Goal: Task Accomplishment & Management: Complete application form

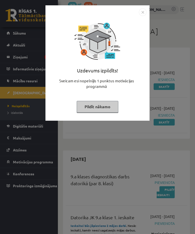
click at [144, 13] on img "Close" at bounding box center [143, 12] width 8 height 8
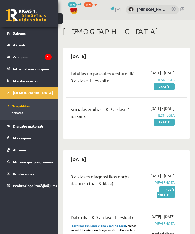
click at [10, 58] on link "Ziņojumi 1" at bounding box center [29, 57] width 45 height 12
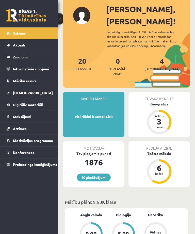
scroll to position [17, 0]
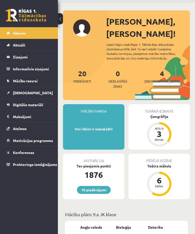
click at [170, 104] on div "Tuvākā ieskaite Ģeogrāfija Atlicis 3 dienas" at bounding box center [158, 126] width 61 height 45
click at [168, 114] on div "Ģeogrāfija" at bounding box center [158, 116] width 61 height 5
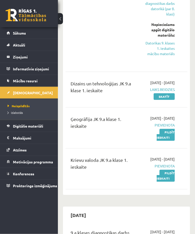
scroll to position [254, 0]
click at [173, 100] on link "Skatīt" at bounding box center [163, 96] width 21 height 7
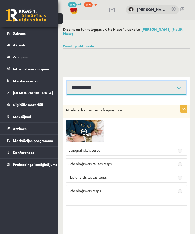
click at [170, 90] on select "**********" at bounding box center [126, 88] width 120 height 14
click at [162, 84] on select "**********" at bounding box center [126, 88] width 120 height 14
click at [156, 85] on select "**********" at bounding box center [126, 88] width 120 height 14
select select "**********"
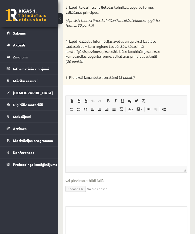
scroll to position [176, 0]
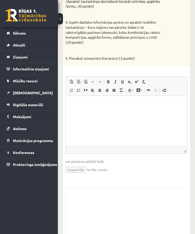
click at [165, 105] on p "Rich Text Editor, wiswyg-editor-user-answer-47433785214700" at bounding box center [126, 103] width 111 height 5
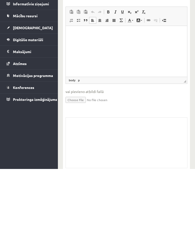
click at [168, 159] on input "file" at bounding box center [126, 164] width 122 height 10
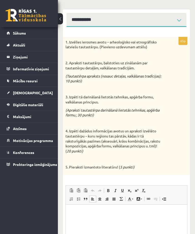
scroll to position [69, 0]
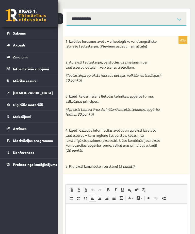
click at [179, 73] on div "1. Izvēlies ierosmes avotu – arheoloģisko vai etnogrāfisko latviešu tautastērpu…" at bounding box center [126, 105] width 127 height 138
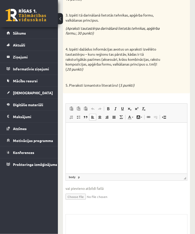
click at [158, 136] on html at bounding box center [126, 130] width 121 height 15
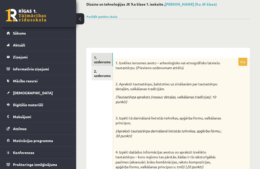
scroll to position [0, 0]
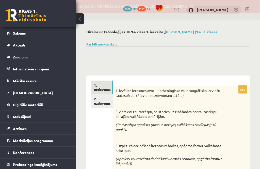
click at [51, 33] on link "Sākums" at bounding box center [38, 33] width 63 height 12
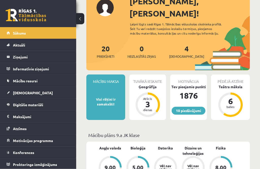
scroll to position [46, 0]
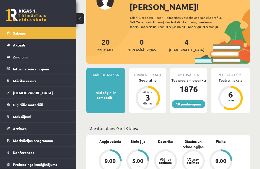
click at [156, 78] on div "Ģeogrāfija" at bounding box center [147, 80] width 37 height 5
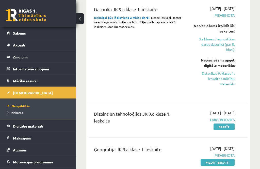
scroll to position [205, 0]
click at [229, 44] on link "9.a klases diagnostikas darbs datorikā (par 8. klasi)" at bounding box center [214, 44] width 42 height 16
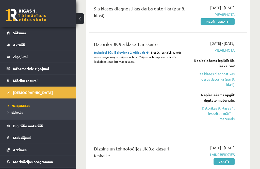
scroll to position [186, 0]
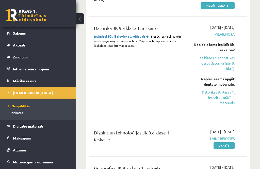
click at [223, 95] on link "Datorikas 9. klases 1. ieskaites mācību materiāls" at bounding box center [214, 97] width 42 height 16
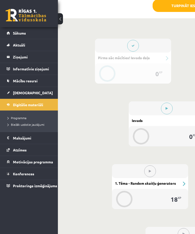
scroll to position [177, 0]
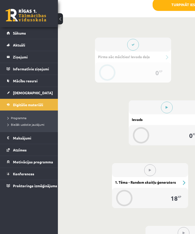
click at [170, 118] on div "#2 Ievads" at bounding box center [167, 119] width 76 height 11
click at [167, 103] on button at bounding box center [167, 107] width 12 height 12
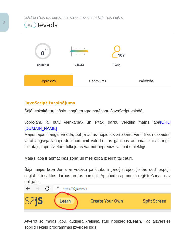
scroll to position [0, 0]
click at [36, 129] on link "https://s2js.com/" at bounding box center [97, 125] width 146 height 10
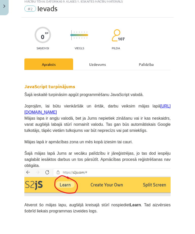
scroll to position [193, 0]
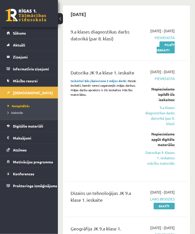
scroll to position [145, 0]
click at [165, 166] on link "Datorikas 9. klases 1. ieskaites mācību materiāls" at bounding box center [160, 158] width 30 height 16
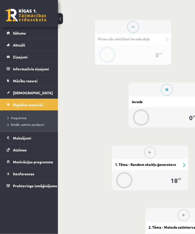
scroll to position [195, 0]
click at [166, 88] on icon at bounding box center [166, 89] width 3 height 3
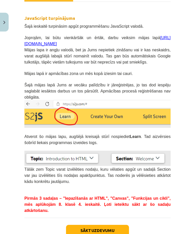
scroll to position [85, 0]
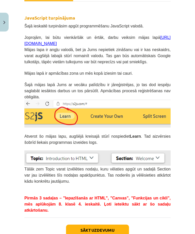
click at [157, 159] on img at bounding box center [97, 157] width 146 height 15
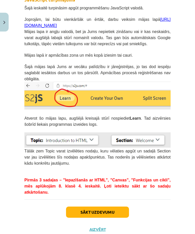
scroll to position [102, 0]
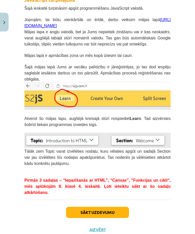
click at [115, 211] on button "Sākt uzdevumu" at bounding box center [97, 212] width 63 height 11
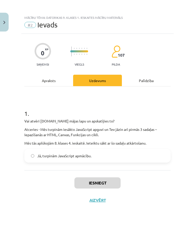
click at [28, 154] on label "Jā, turpinām JavaScript apmācību." at bounding box center [97, 155] width 145 height 13
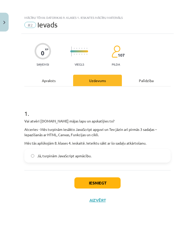
click at [28, 150] on label "Jā, turpinām JavaScript apmācību." at bounding box center [97, 155] width 145 height 13
click at [2, 18] on button "Close" at bounding box center [4, 22] width 9 height 19
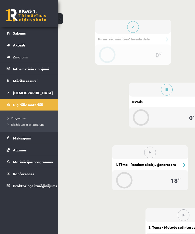
click at [13, 149] on span "Atzīmes" at bounding box center [20, 149] width 14 height 5
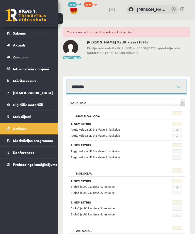
click at [176, 87] on select "**********" at bounding box center [126, 87] width 120 height 14
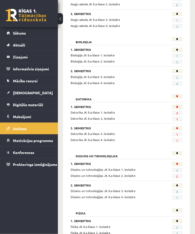
scroll to position [118, 0]
click at [179, 139] on span "1" at bounding box center [177, 141] width 10 height 4
click at [178, 140] on link "1" at bounding box center [177, 141] width 2 height 4
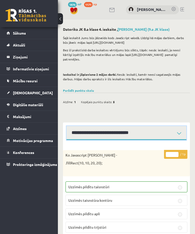
click at [164, 126] on select "**********" at bounding box center [126, 133] width 120 height 14
click at [158, 126] on select "**********" at bounding box center [126, 133] width 120 height 14
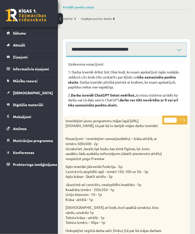
scroll to position [82, 0]
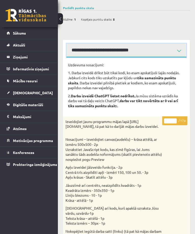
click at [178, 43] on select "**********" at bounding box center [126, 50] width 120 height 14
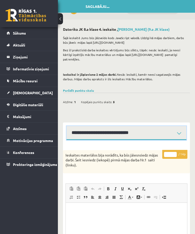
click at [173, 127] on select "**********" at bounding box center [126, 133] width 120 height 14
select select "**********"
click at [20, 32] on span "Sākums" at bounding box center [19, 33] width 13 height 5
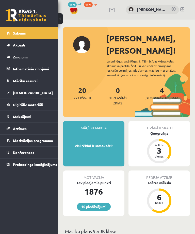
click at [164, 130] on div "Ģeogrāfija" at bounding box center [158, 132] width 61 height 5
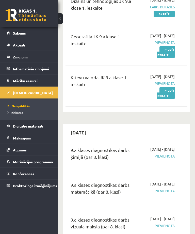
scroll to position [336, 0]
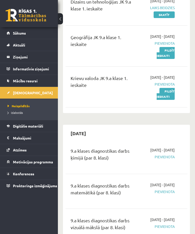
click at [165, 59] on link "Pildīt ieskaiti" at bounding box center [166, 53] width 18 height 12
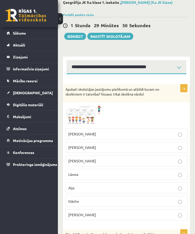
scroll to position [27, 0]
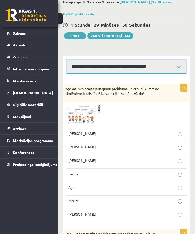
click at [169, 62] on select "**********" at bounding box center [126, 67] width 120 height 14
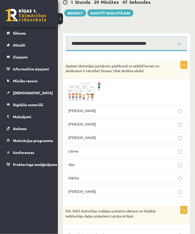
scroll to position [50, 0]
click at [90, 86] on img at bounding box center [84, 91] width 38 height 21
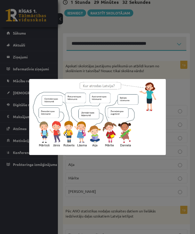
click at [164, 179] on div at bounding box center [97, 117] width 195 height 234
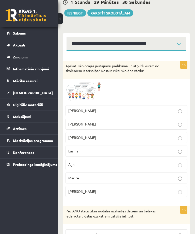
click at [80, 92] on img at bounding box center [84, 91] width 38 height 21
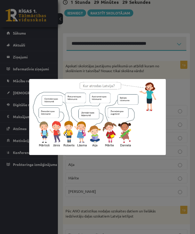
click at [148, 78] on div at bounding box center [97, 117] width 195 height 234
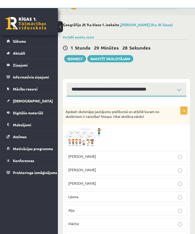
scroll to position [0, 0]
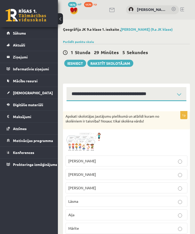
click at [78, 137] on img at bounding box center [84, 142] width 38 height 21
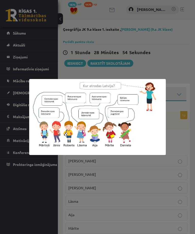
click at [167, 52] on div at bounding box center [97, 117] width 195 height 234
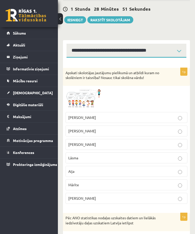
click at [117, 184] on p "Mārīte" at bounding box center [126, 184] width 116 height 5
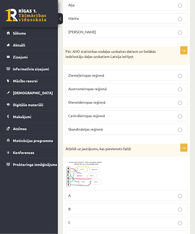
scroll to position [209, 0]
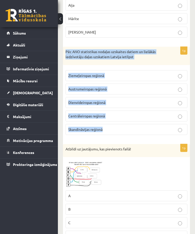
copy div "Pēc ANO statistikas nodaļas uzskaites datiem un lielākās iedzīvotāju daļas uzsk…"
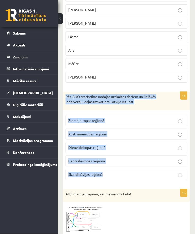
scroll to position [159, 0]
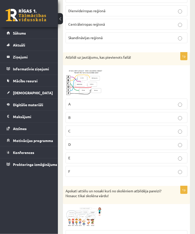
scroll to position [301, 0]
click at [80, 77] on img at bounding box center [84, 82] width 38 height 28
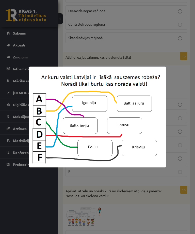
click at [179, 77] on div at bounding box center [97, 117] width 195 height 234
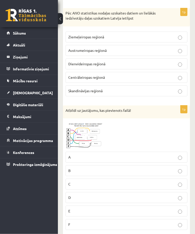
scroll to position [248, 0]
click at [92, 136] on img at bounding box center [84, 135] width 38 height 28
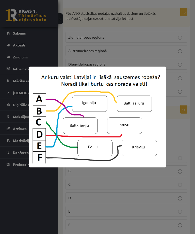
click at [167, 59] on div at bounding box center [97, 117] width 195 height 234
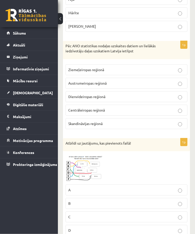
scroll to position [215, 0]
click at [156, 68] on p "Ziemeļeiropas reģionā" at bounding box center [126, 69] width 116 height 5
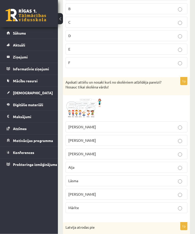
scroll to position [409, 0]
click at [80, 106] on img at bounding box center [84, 108] width 38 height 21
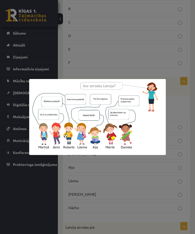
click at [160, 182] on div at bounding box center [97, 117] width 195 height 234
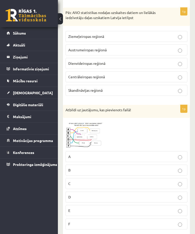
scroll to position [250, 0]
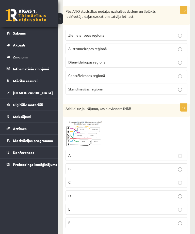
click at [89, 130] on img at bounding box center [84, 133] width 38 height 28
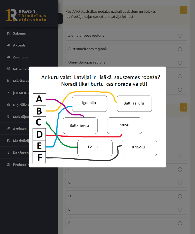
click at [179, 133] on div at bounding box center [97, 117] width 195 height 234
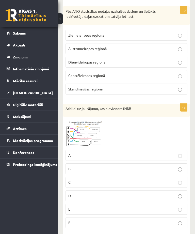
click at [182, 166] on p "B" at bounding box center [126, 168] width 116 height 5
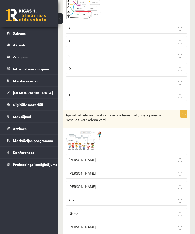
scroll to position [377, 0]
click at [85, 146] on img at bounding box center [84, 140] width 38 height 21
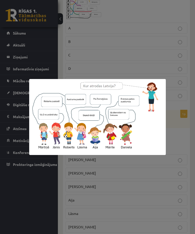
click at [183, 142] on div at bounding box center [97, 117] width 195 height 234
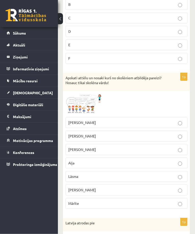
scroll to position [414, 0]
click at [161, 189] on p "Daniela" at bounding box center [126, 189] width 116 height 5
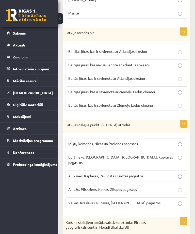
scroll to position [604, 0]
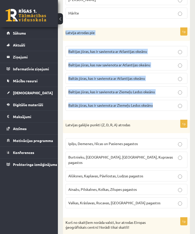
copy div "Latvija atrodas pie Baltijas jūras, kas ir savienota ar Atlantijas okeānu Balti…"
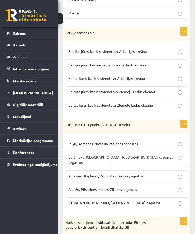
click at [119, 23] on form "1p Apskati skolotājas jautājumu pielikumā un atbildi kuram no skolēniem ir tais…" at bounding box center [126, 107] width 117 height 1211
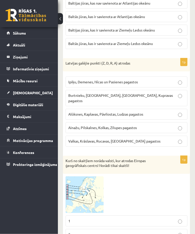
scroll to position [665, 0]
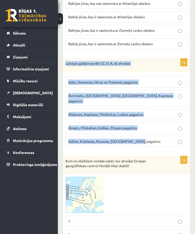
copy div "Latvijas galējie punkti (Z, D, R, A) atrodas Ipiķu, Demenes, Nīcas un Pasienes …"
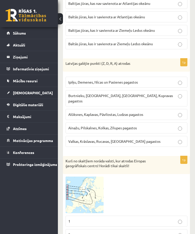
click at [143, 55] on form "1p Apskati skolotājas jautājumu pielikumā un atbildi kuram no skolēniem ir tais…" at bounding box center [126, 46] width 117 height 1211
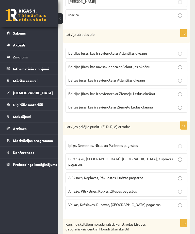
scroll to position [609, 0]
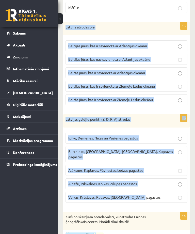
copy form "Latvija atrodas pie Baltijas jūras, kas ir savienota ar Atlantijas okeānu Balti…"
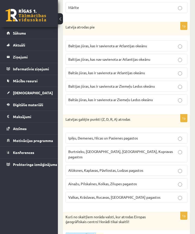
click at [104, 19] on form "1p Apskati skolotājas jautājumu pielikumā un atbildi kuram no skolēniem ir tais…" at bounding box center [126, 102] width 117 height 1211
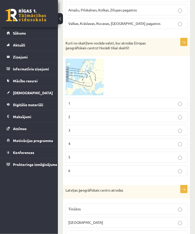
scroll to position [783, 0]
click at [81, 78] on img at bounding box center [84, 77] width 38 height 37
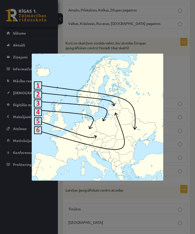
click at [158, 53] on div at bounding box center [97, 117] width 195 height 234
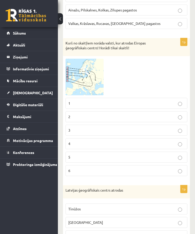
click at [176, 127] on p "3" at bounding box center [126, 129] width 116 height 5
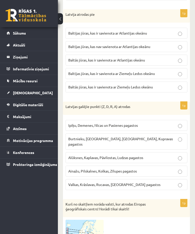
scroll to position [622, 0]
click at [158, 58] on p "Baltās jūras, kas ir savienota ar Atlantijas okeānu" at bounding box center [126, 60] width 116 height 5
click at [160, 124] on p "Ipiķu, Demenes, Nīcas un Pasienes pagastos" at bounding box center [126, 125] width 116 height 5
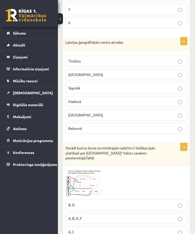
scroll to position [934, 0]
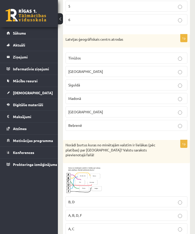
click at [128, 69] on p "Rīgā" at bounding box center [126, 71] width 116 height 5
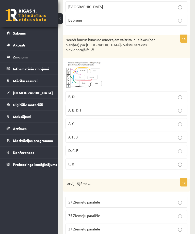
scroll to position [1034, 0]
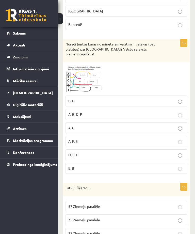
click at [87, 69] on img at bounding box center [84, 79] width 38 height 28
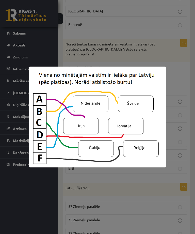
click at [180, 64] on div at bounding box center [97, 117] width 195 height 234
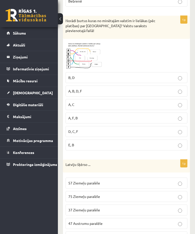
scroll to position [1068, 0]
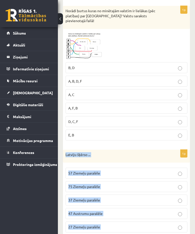
copy div "Latviju šķērso ... 57 Ziemeļu paralēle 75 Ziemeļu paralēle 37 Ziemeļu paralēle …"
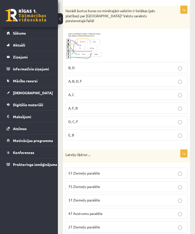
click at [127, 170] on p "57 Ziemeļu paralēle" at bounding box center [126, 172] width 116 height 5
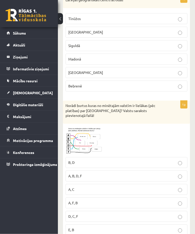
scroll to position [973, 0]
click at [100, 132] on img at bounding box center [84, 140] width 38 height 28
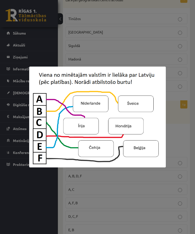
click at [178, 118] on div at bounding box center [97, 117] width 195 height 234
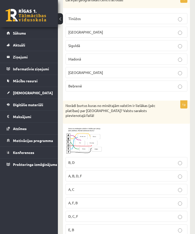
click at [149, 173] on p "A, B, D, F" at bounding box center [126, 175] width 116 height 5
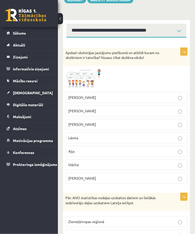
scroll to position [0, 0]
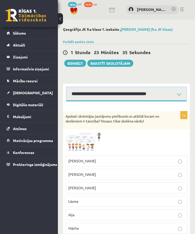
click at [167, 90] on select "**********" at bounding box center [126, 94] width 120 height 14
select select "**********"
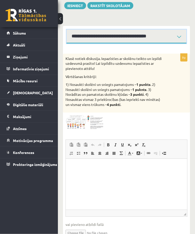
scroll to position [58, 0]
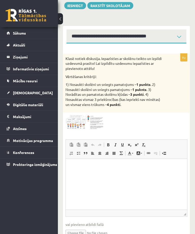
click at [94, 118] on img at bounding box center [84, 122] width 38 height 14
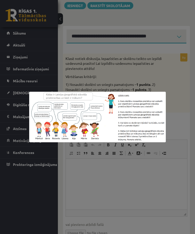
click at [146, 115] on img at bounding box center [97, 117] width 136 height 51
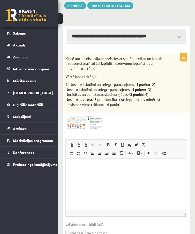
click at [94, 122] on img at bounding box center [84, 122] width 38 height 14
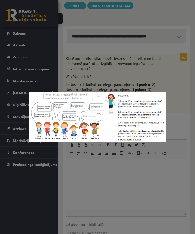
click at [147, 127] on img at bounding box center [97, 117] width 136 height 51
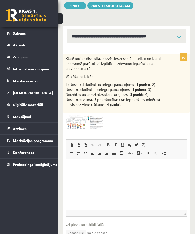
click at [92, 120] on img at bounding box center [84, 122] width 38 height 14
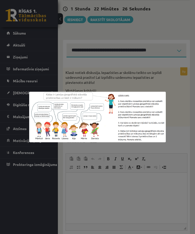
scroll to position [47, 0]
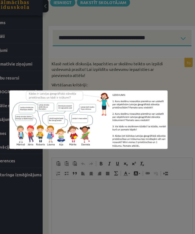
click at [130, 180] on div at bounding box center [97, 117] width 195 height 234
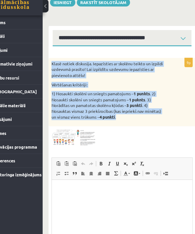
copy div "Klasē notiek diskusija. Iepazīsties ar skolēnu teikto un izpildi uzdevumā prasī…"
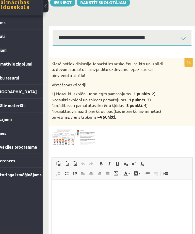
click at [158, 84] on div "Klasē notiek diskusija. Iepazīsties ar skolēnu teikto un izpildi uzdevumā prasī…" at bounding box center [126, 93] width 127 height 59
click at [71, 125] on img at bounding box center [84, 132] width 38 height 14
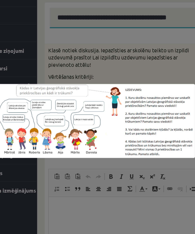
click at [110, 45] on div at bounding box center [97, 117] width 195 height 234
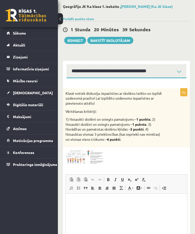
scroll to position [0, 0]
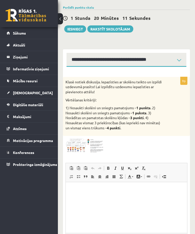
click at [80, 188] on p "Rich Text Editor, wiswyg-editor-user-answer-47433870153660" at bounding box center [126, 189] width 111 height 5
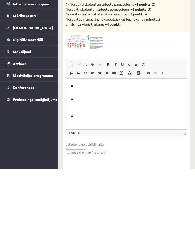
click at [85, 84] on p "**" at bounding box center [126, 88] width 111 height 10
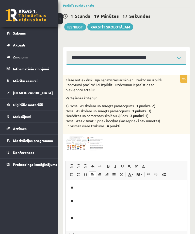
click at [77, 189] on p "**" at bounding box center [126, 190] width 111 height 10
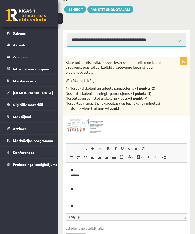
scroll to position [64, 0]
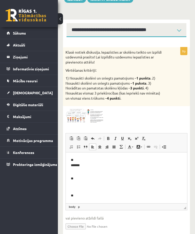
click at [87, 164] on p "** *******" at bounding box center [126, 164] width 111 height 15
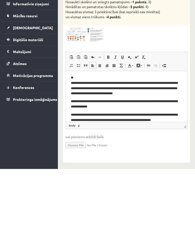
scroll to position [29, 0]
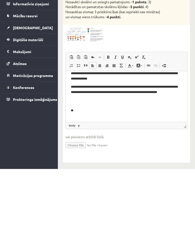
click at [78, 106] on body "**********" at bounding box center [126, 97] width 111 height 100
click at [81, 102] on p "**********" at bounding box center [126, 94] width 111 height 20
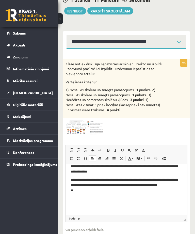
scroll to position [64, 0]
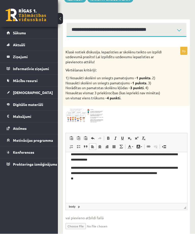
click at [79, 183] on p "**********" at bounding box center [126, 175] width 111 height 20
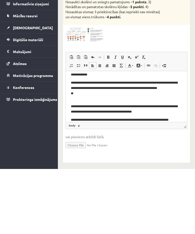
scroll to position [61, 0]
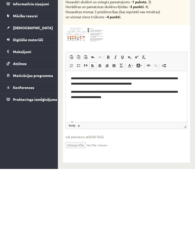
click at [76, 115] on p "Rich Text Editor, wiswyg-editor-user-answer-47433870153660" at bounding box center [126, 113] width 111 height 5
click at [79, 105] on p "**" at bounding box center [126, 104] width 111 height 5
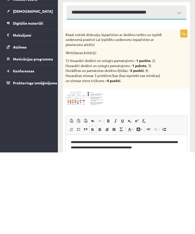
scroll to position [64, 0]
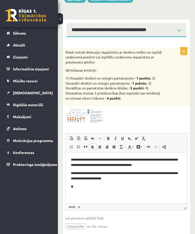
click at [80, 183] on body "**********" at bounding box center [126, 155] width 111 height 118
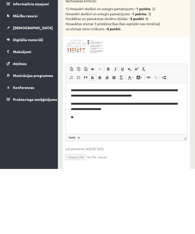
click at [79, 112] on body "**********" at bounding box center [126, 86] width 111 height 118
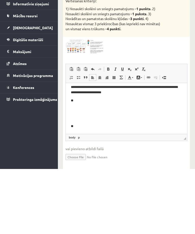
scroll to position [77, 0]
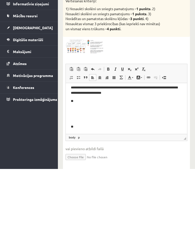
click at [72, 107] on p "Rich Text Editor, wiswyg-editor-user-answer-47433870153660" at bounding box center [126, 109] width 111 height 5
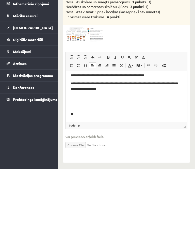
scroll to position [104, 0]
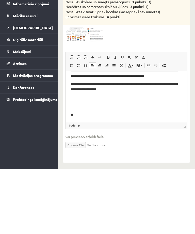
click at [76, 110] on body "**********" at bounding box center [126, 44] width 111 height 145
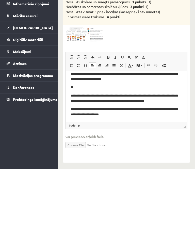
scroll to position [79, 0]
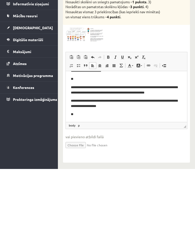
click at [80, 116] on p "**" at bounding box center [126, 113] width 111 height 5
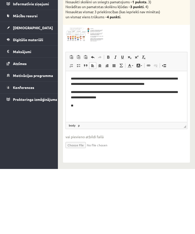
scroll to position [96, 0]
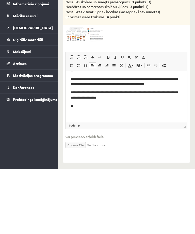
click at [79, 106] on p "**" at bounding box center [126, 105] width 111 height 5
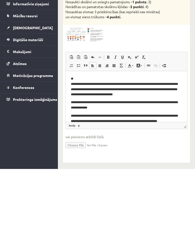
scroll to position [0, 0]
click at [166, 92] on div at bounding box center [126, 99] width 122 height 14
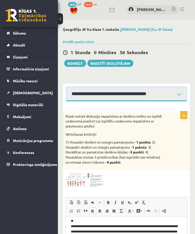
click at [163, 94] on select "**********" at bounding box center [126, 94] width 120 height 14
select select "**********"
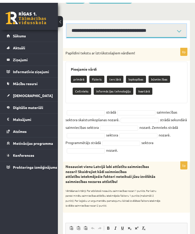
scroll to position [63, 0]
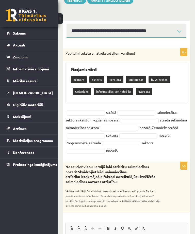
click at [154, 58] on div "Papildini tekstu ar īztrūkstošajiem vārdiem!" at bounding box center [126, 54] width 127 height 13
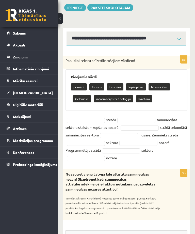
scroll to position [56, 0]
copy div "Papildini tekstu ar īztrūkstošajiem vārdiem! Pieejamie vārdi primārā Fizieris t…"
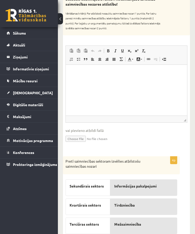
scroll to position [233, 0]
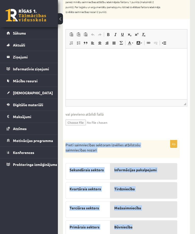
click at [78, 125] on input "file" at bounding box center [126, 122] width 122 height 10
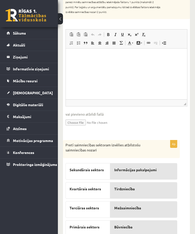
click at [141, 123] on input "file" at bounding box center [126, 122] width 122 height 10
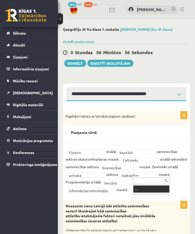
scroll to position [23, 0]
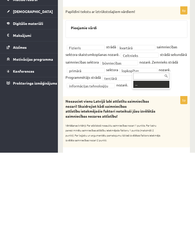
type input "*"
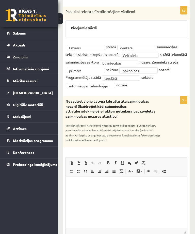
click at [179, 131] on div "Nosauciet vienu Latvijā labi attīstītu saimniecības nozari! Skaidrojiet kādi sa…" at bounding box center [126, 121] width 127 height 51
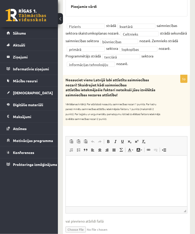
scroll to position [126, 0]
click at [163, 73] on form "**********" at bounding box center [126, 163] width 117 height 366
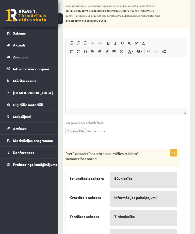
scroll to position [233, 0]
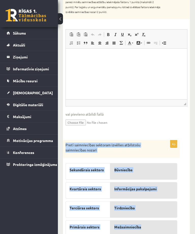
copy div "Pretī saimniecības sektoram izvēlies atbilstošu saimniecības nozari Sekundārais…"
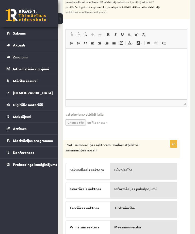
click at [136, 131] on div "5p Nosauciet vienu Latvijā labi attīstītu saimniecības nozari! Skaidrojiet kādi…" at bounding box center [126, 51] width 127 height 167
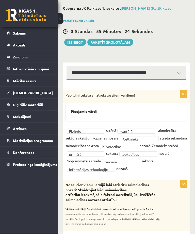
scroll to position [0, 0]
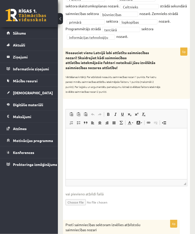
click at [71, 138] on html at bounding box center [126, 135] width 121 height 15
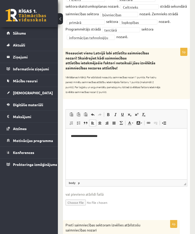
click at [167, 74] on div "Nosauciet vienu Latvijā labi attīstītu saimniecības nozari! Skaidrojiet kādi sa…" at bounding box center [126, 73] width 127 height 51
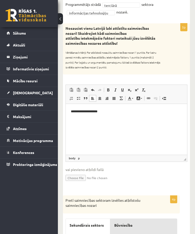
scroll to position [179, 0]
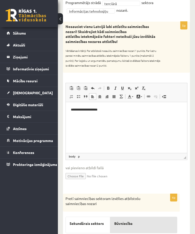
click at [107, 109] on p "**********" at bounding box center [126, 109] width 111 height 5
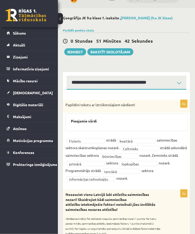
scroll to position [0, 0]
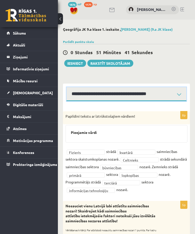
click at [156, 91] on select "**********" at bounding box center [126, 94] width 120 height 14
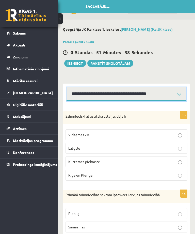
click at [164, 92] on select "**********" at bounding box center [126, 94] width 120 height 14
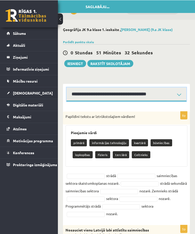
click at [145, 91] on select "**********" at bounding box center [126, 94] width 120 height 14
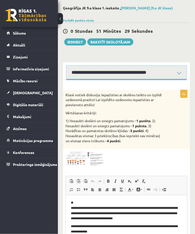
scroll to position [22, 0]
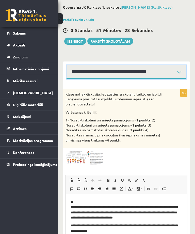
click at [158, 70] on select "**********" at bounding box center [126, 72] width 120 height 14
select select "**********"
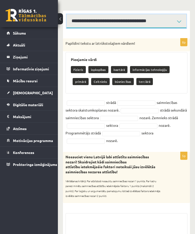
scroll to position [82, 0]
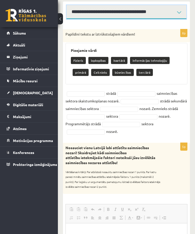
click at [111, 206] on link "Bold Keyboard shortcut Command+B" at bounding box center [108, 209] width 7 height 7
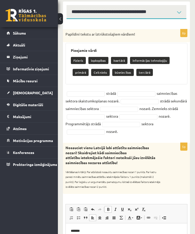
scroll to position [145, 0]
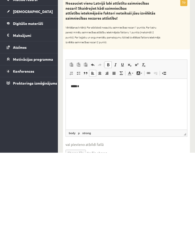
click at [81, 88] on p "***** *" at bounding box center [126, 85] width 111 height 5
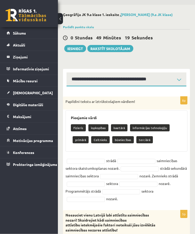
scroll to position [0, 0]
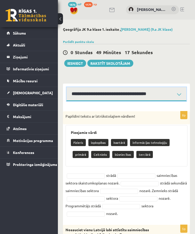
click at [158, 97] on select "**********" at bounding box center [126, 94] width 120 height 14
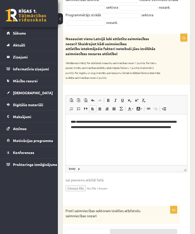
click at [114, 139] on html "**********" at bounding box center [126, 126] width 121 height 25
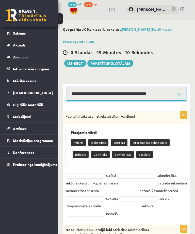
click at [168, 91] on select "**********" at bounding box center [126, 94] width 120 height 14
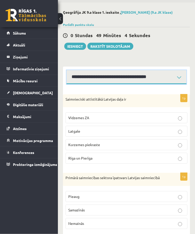
scroll to position [17, 0]
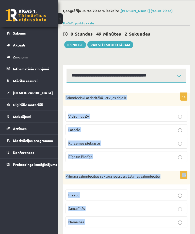
scroll to position [21, 0]
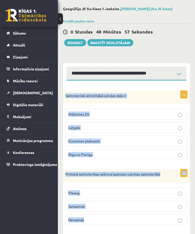
copy form "Saimnieciski attīstītākā Latvijas daļa ir Vidzemes ZA Latgale Kurzemes piekrast…"
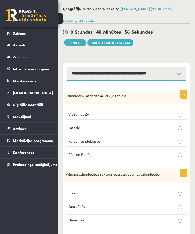
click at [174, 43] on div "0 Stundas 48 Minūtes 56 Sekundes Saglabāju.... Iesniegt Rakstīt skolotājam" at bounding box center [126, 34] width 127 height 23
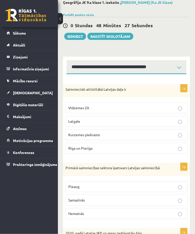
scroll to position [27, 0]
click at [133, 145] on p "Rīga un Pierīga" at bounding box center [126, 147] width 116 height 5
click at [148, 199] on p "Samazīnās" at bounding box center [126, 199] width 116 height 5
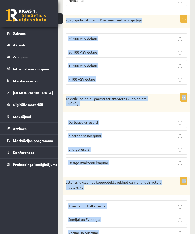
scroll to position [242, 0]
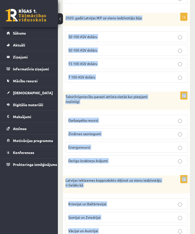
copy form "2020. gadā Latvijas IKP uz vienu iedzīvotāju bija 30 100 ASV dolāru 50 100 ASV …"
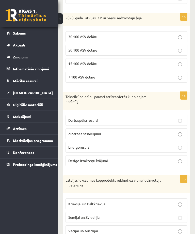
click at [194, 59] on div "**********" at bounding box center [126, 22] width 137 height 488
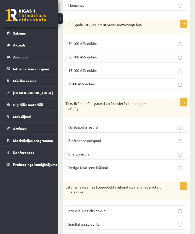
scroll to position [235, 0]
click at [102, 71] on p "15 100 ASV dolāru" at bounding box center [126, 70] width 116 height 5
click at [144, 125] on label "Darbaspēka resursi" at bounding box center [126, 127] width 122 height 11
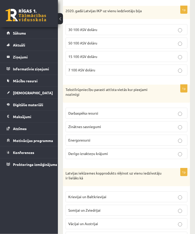
scroll to position [252, 0]
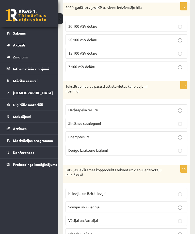
click at [129, 191] on p "Krievijai un Baltkrievijai" at bounding box center [126, 193] width 116 height 5
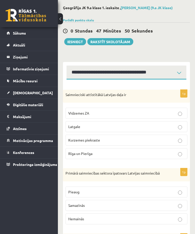
scroll to position [0, 0]
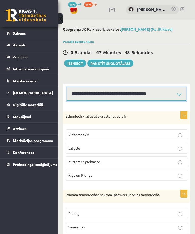
click at [163, 95] on select "**********" at bounding box center [126, 94] width 120 height 14
select select "**********"
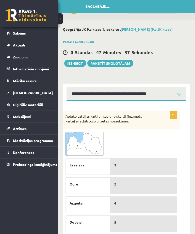
click at [163, 144] on div at bounding box center [121, 144] width 112 height 24
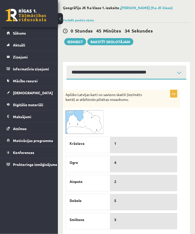
scroll to position [22, 0]
click at [85, 117] on img at bounding box center [84, 122] width 38 height 24
click at [84, 117] on img at bounding box center [84, 122] width 38 height 24
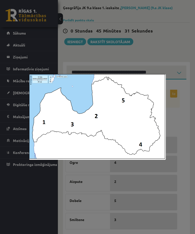
click at [180, 117] on div at bounding box center [97, 117] width 195 height 234
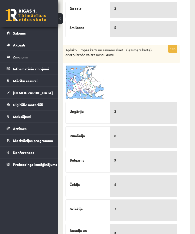
scroll to position [213, 0]
click at [80, 73] on img at bounding box center [84, 82] width 38 height 34
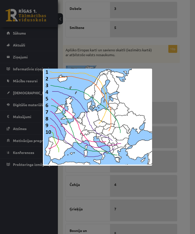
click at [183, 136] on div at bounding box center [97, 117] width 195 height 234
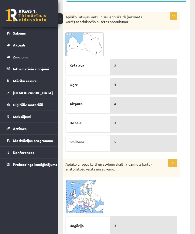
scroll to position [100, 0]
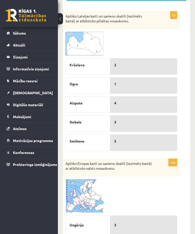
click at [90, 42] on img at bounding box center [84, 44] width 38 height 24
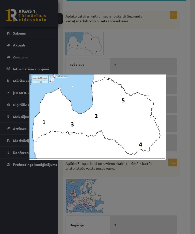
click at [146, 44] on div at bounding box center [97, 117] width 195 height 234
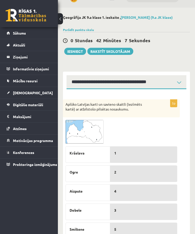
scroll to position [0, 0]
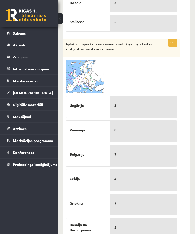
click at [87, 73] on span at bounding box center [85, 72] width 8 height 8
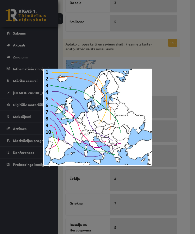
click at [169, 103] on div at bounding box center [97, 117] width 195 height 234
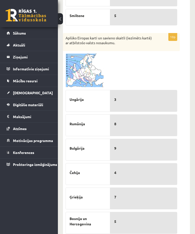
scroll to position [262, 0]
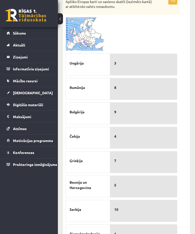
click at [98, 38] on img at bounding box center [84, 34] width 38 height 34
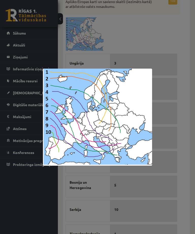
click at [185, 128] on div at bounding box center [97, 117] width 195 height 234
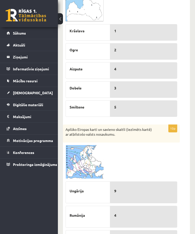
scroll to position [127, 0]
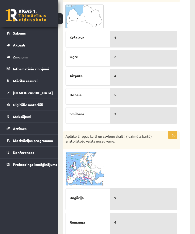
click at [90, 172] on img at bounding box center [84, 169] width 38 height 34
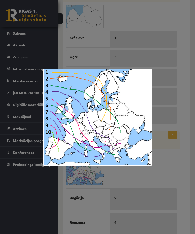
click at [165, 160] on div at bounding box center [97, 117] width 195 height 234
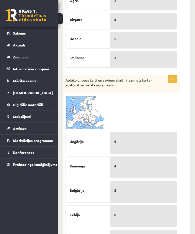
scroll to position [182, 0]
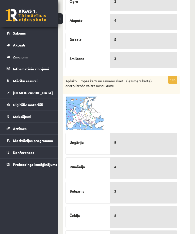
click at [81, 117] on img at bounding box center [84, 113] width 38 height 34
click at [74, 117] on img at bounding box center [84, 113] width 38 height 34
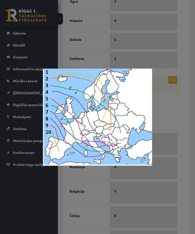
click at [177, 114] on div at bounding box center [97, 117] width 195 height 234
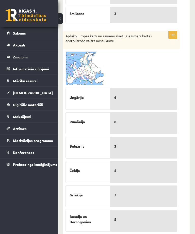
scroll to position [227, 0]
click at [96, 62] on img at bounding box center [84, 69] width 38 height 34
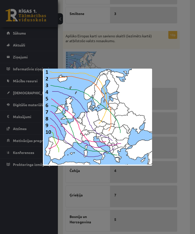
click at [187, 148] on div at bounding box center [97, 117] width 195 height 234
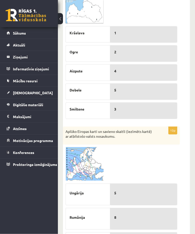
scroll to position [115, 0]
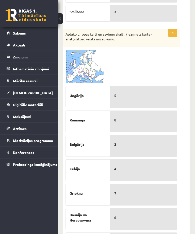
click at [87, 63] on span at bounding box center [85, 62] width 8 height 8
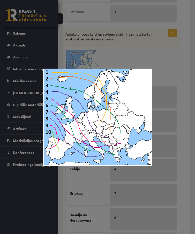
click at [195, 111] on div at bounding box center [97, 117] width 195 height 234
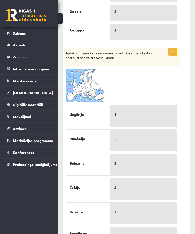
scroll to position [210, 0]
click at [89, 85] on img at bounding box center [84, 86] width 38 height 34
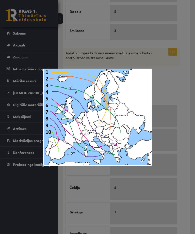
click at [186, 96] on div at bounding box center [97, 117] width 195 height 234
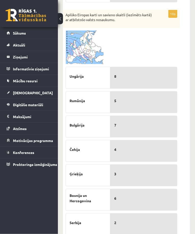
scroll to position [249, 0]
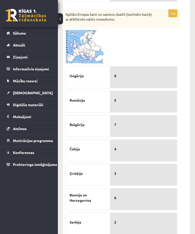
click at [94, 48] on img at bounding box center [84, 47] width 38 height 34
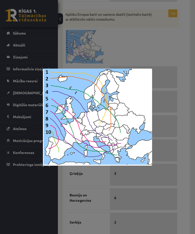
click at [160, 47] on div at bounding box center [97, 117] width 195 height 234
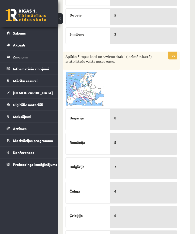
scroll to position [205, 0]
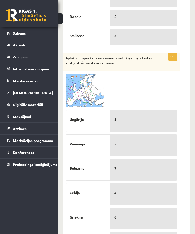
click at [89, 82] on img at bounding box center [84, 91] width 38 height 34
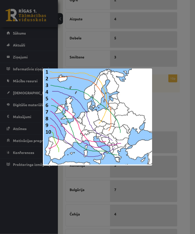
click at [171, 109] on div at bounding box center [97, 117] width 195 height 234
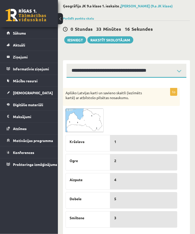
scroll to position [0, 0]
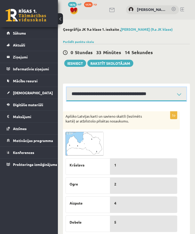
click at [159, 93] on select "**********" at bounding box center [126, 94] width 120 height 14
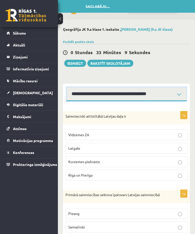
click at [164, 91] on select "**********" at bounding box center [126, 94] width 120 height 14
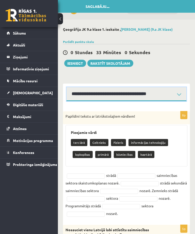
click at [160, 92] on select "**********" at bounding box center [126, 94] width 120 height 14
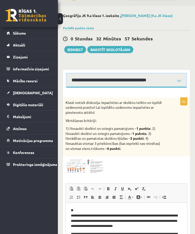
click at [169, 81] on select "**********" at bounding box center [126, 80] width 120 height 14
select select "**********"
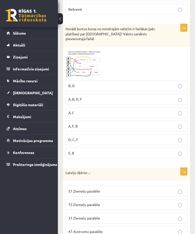
scroll to position [1068, 0]
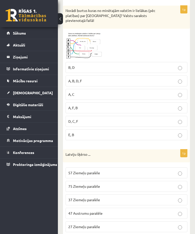
click at [141, 167] on label "57 Ziemeļu paralēle" at bounding box center [126, 172] width 122 height 11
click at [170, 92] on p "A, C" at bounding box center [126, 94] width 116 height 5
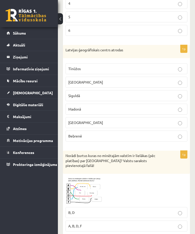
scroll to position [921, 0]
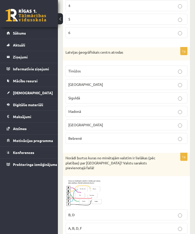
click at [124, 82] on p "Rīgā" at bounding box center [126, 84] width 116 height 5
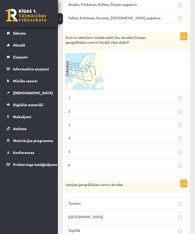
scroll to position [790, 0]
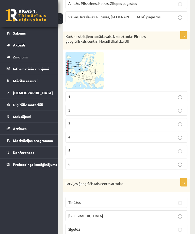
click at [89, 57] on img at bounding box center [84, 70] width 38 height 37
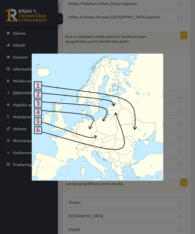
click at [174, 71] on div at bounding box center [97, 117] width 195 height 234
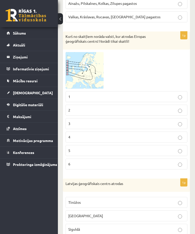
click at [118, 161] on p "6" at bounding box center [126, 163] width 116 height 5
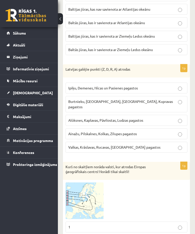
scroll to position [660, 0]
click at [149, 85] on p "Ipiķu, Demenes, Nīcas un Pasienes pagastos" at bounding box center [126, 87] width 116 height 5
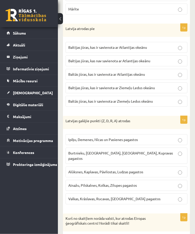
scroll to position [607, 0]
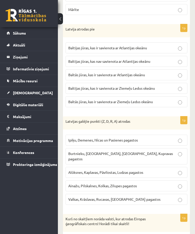
click at [151, 74] on p "Baltās jūras, kas ir savienota ar Atlantijas okeānu" at bounding box center [126, 74] width 116 height 5
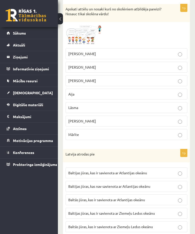
scroll to position [482, 0]
click at [139, 136] on p "Mārīte" at bounding box center [126, 134] width 116 height 5
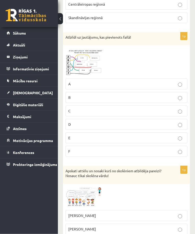
click at [94, 64] on img at bounding box center [84, 62] width 38 height 28
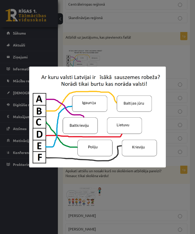
click at [177, 60] on div at bounding box center [97, 117] width 195 height 234
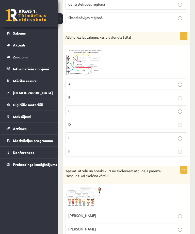
click at [151, 149] on p "F" at bounding box center [126, 150] width 116 height 5
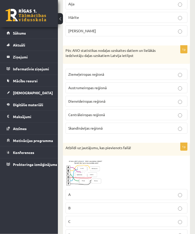
scroll to position [211, 0]
click at [142, 72] on p "Ziemeļeiropas reģionā" at bounding box center [126, 74] width 116 height 5
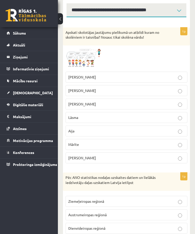
scroll to position [83, 0]
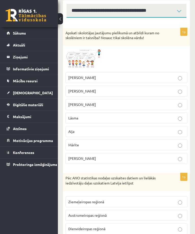
click at [91, 58] on img at bounding box center [84, 58] width 38 height 21
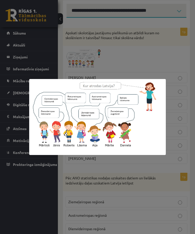
click at [159, 61] on div at bounding box center [97, 117] width 195 height 234
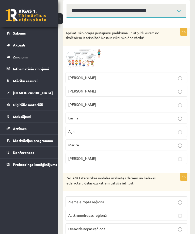
click at [116, 142] on p "Mārīte" at bounding box center [126, 144] width 116 height 5
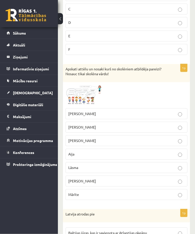
scroll to position [423, 0]
click at [93, 94] on img at bounding box center [84, 94] width 38 height 21
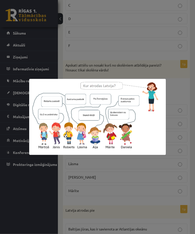
scroll to position [426, 0]
click at [173, 84] on div at bounding box center [97, 117] width 195 height 234
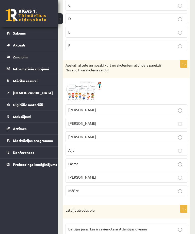
click at [120, 177] on p "Daniela" at bounding box center [126, 176] width 116 height 5
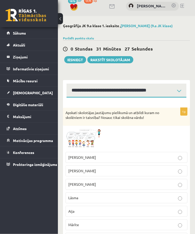
click at [77, 59] on button "Iesniegt" at bounding box center [75, 59] width 22 height 7
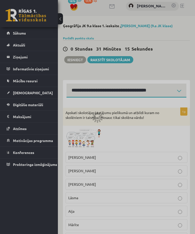
click at [150, 87] on div at bounding box center [97, 117] width 195 height 234
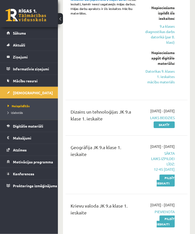
scroll to position [226, 0]
click at [172, 84] on link "Datorikas 9. klases 1. ieskaites mācību materiāls" at bounding box center [160, 77] width 30 height 16
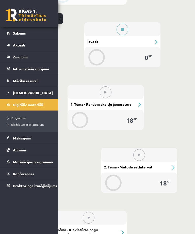
scroll to position [255, 48]
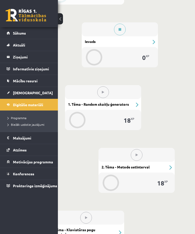
click at [117, 33] on button at bounding box center [120, 30] width 12 height 12
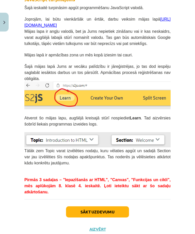
scroll to position [102, 0]
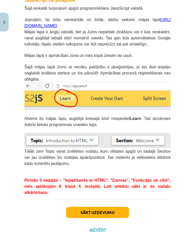
click at [108, 168] on button "Sākt uzdevumu" at bounding box center [97, 212] width 63 height 11
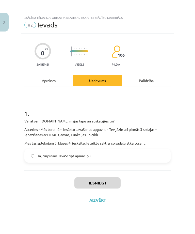
scroll to position [0, 0]
click at [84, 153] on span "Jā, turpinām JavaScript apmācību." at bounding box center [64, 155] width 54 height 5
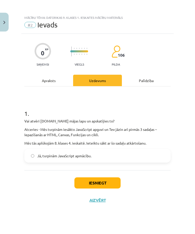
click at [95, 168] on button "Iesniegt" at bounding box center [97, 182] width 46 height 11
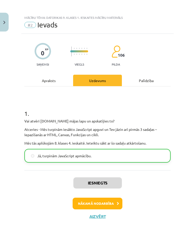
click at [93, 168] on button "Nākamā nodarbība" at bounding box center [98, 203] width 50 height 12
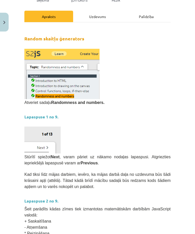
scroll to position [64, 0]
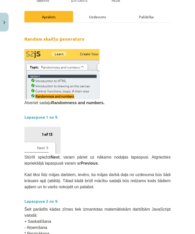
click at [51, 168] on strong "Lapaspuse 2 no 9." at bounding box center [41, 200] width 34 height 5
click at [48, 168] on strong "Lapaspuse 2 no 9." at bounding box center [41, 200] width 34 height 5
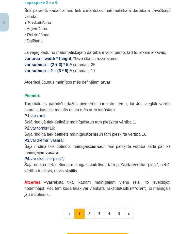
scroll to position [262, 0]
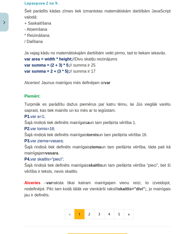
click at [89, 168] on button "2" at bounding box center [89, 214] width 10 height 10
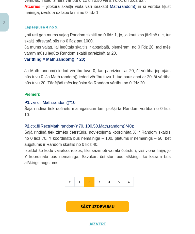
scroll to position [172, 0]
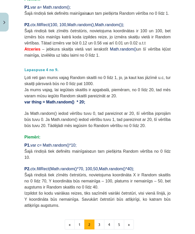
click at [102, 168] on button "3" at bounding box center [99, 224] width 10 height 10
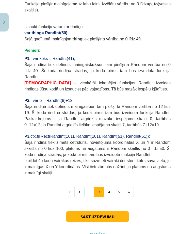
scroll to position [389, 0]
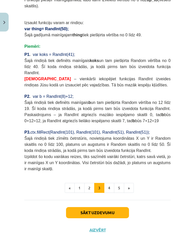
click at [112, 168] on button "4" at bounding box center [109, 188] width 10 height 10
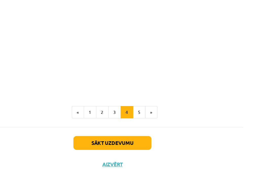
scroll to position [369, 0]
